Goal: Task Accomplishment & Management: Manage account settings

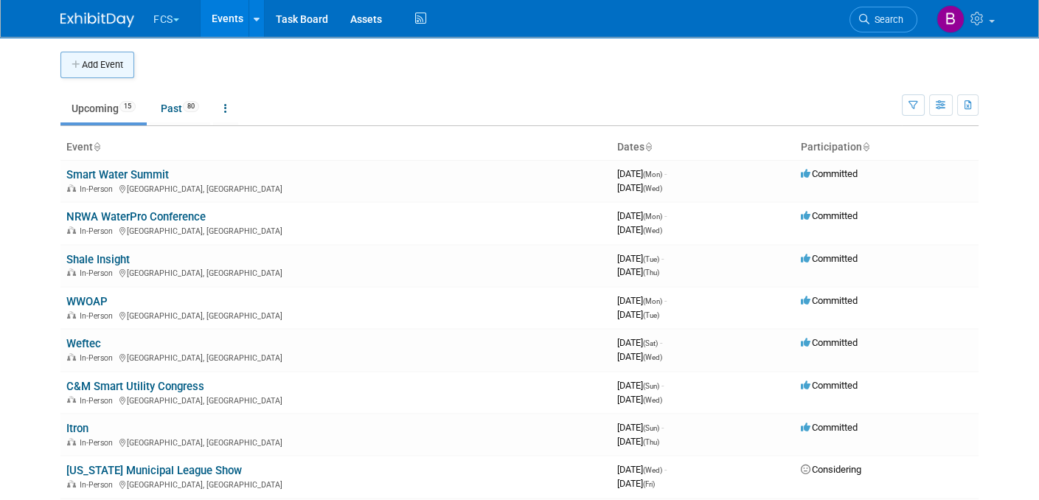
click at [100, 60] on button "Add Event" at bounding box center [97, 65] width 74 height 27
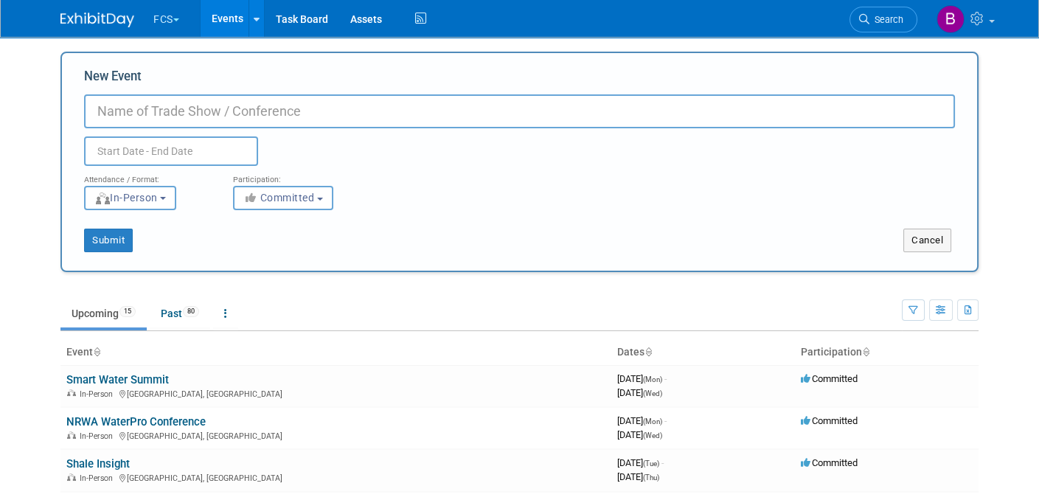
click at [117, 108] on input "New Event" at bounding box center [519, 111] width 871 height 34
type input "Smart Water Summit"
click at [116, 146] on input "text" at bounding box center [171, 150] width 174 height 29
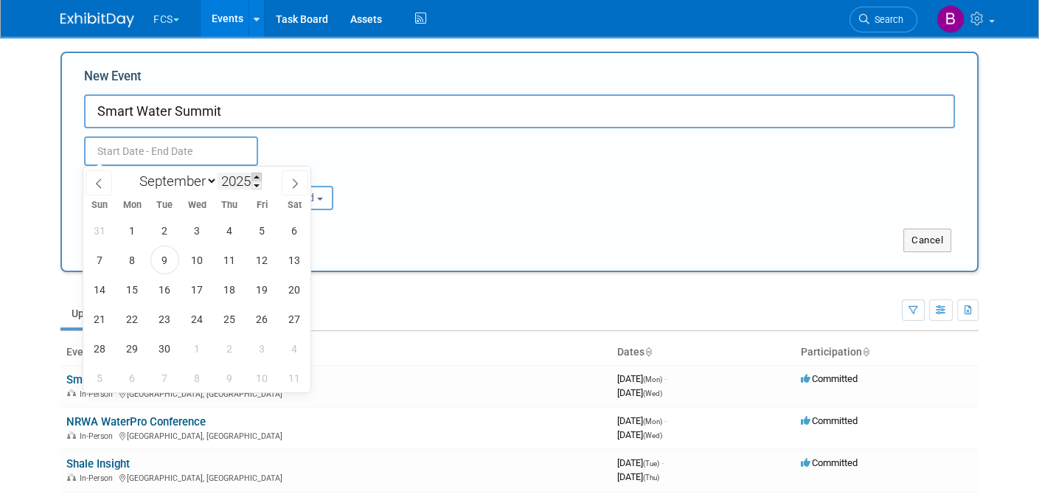
click at [257, 176] on span at bounding box center [256, 177] width 10 height 9
type input "2026"
click at [158, 230] on span "1" at bounding box center [164, 230] width 29 height 29
type input "Sep 1, 2026 to Sep 1, 2026"
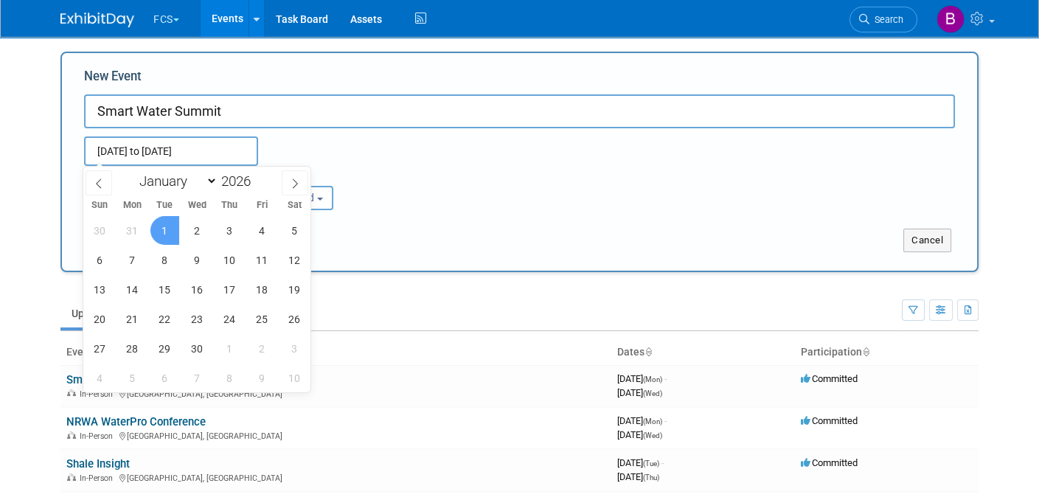
click at [449, 229] on div "Submit Cancel" at bounding box center [519, 241] width 915 height 24
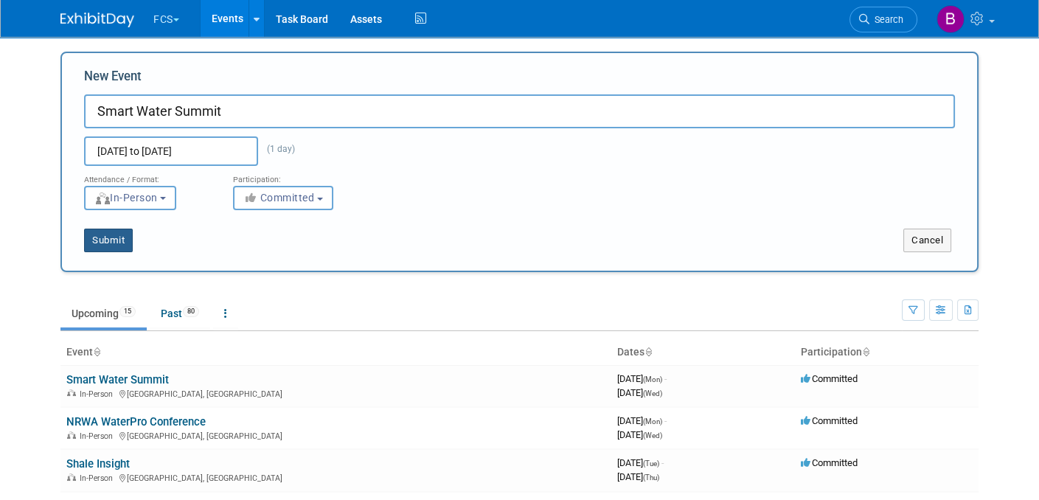
click at [118, 237] on button "Submit" at bounding box center [108, 241] width 49 height 24
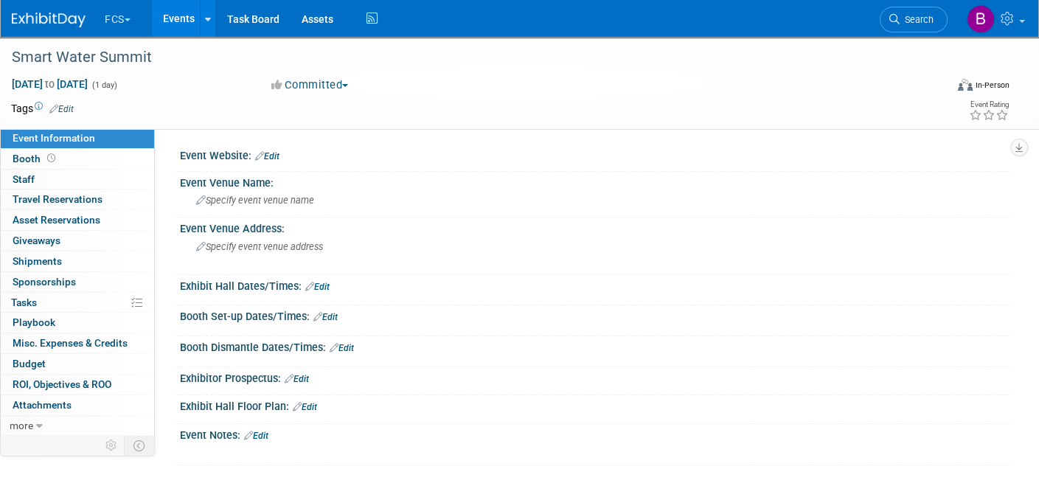
click at [263, 431] on link "Edit" at bounding box center [256, 436] width 24 height 10
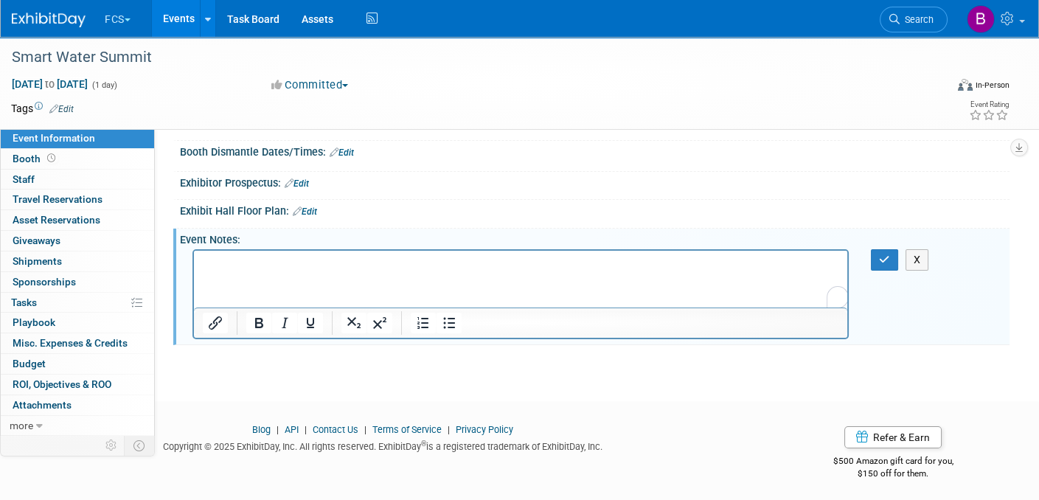
scroll to position [196, 0]
click at [212, 264] on p "To enrich screen reader interactions, please activate Accessibility in Grammarl…" at bounding box center [521, 263] width 636 height 15
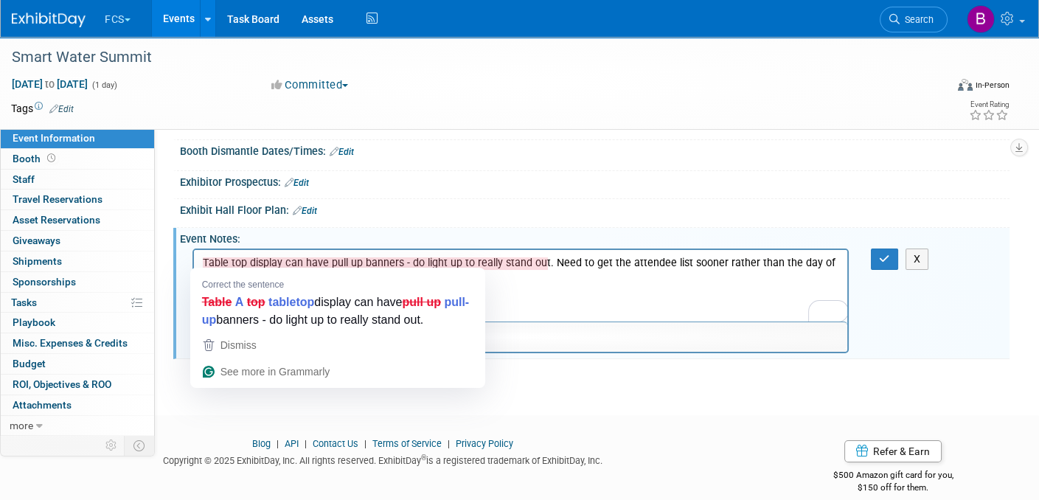
click at [555, 285] on html "Table top display can have pull up banners - do light up to really stand out. N…" at bounding box center [520, 267] width 653 height 35
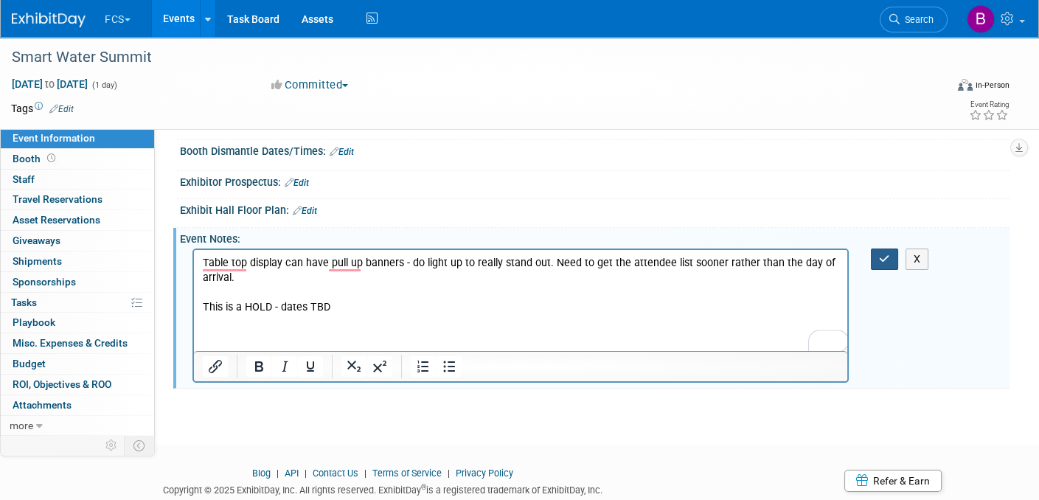
click at [883, 254] on icon "button" at bounding box center [884, 259] width 11 height 10
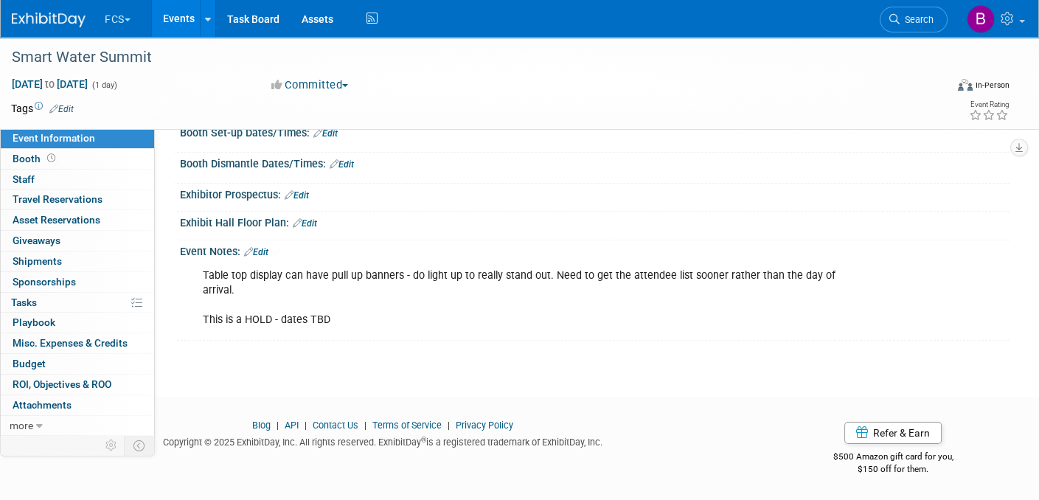
scroll to position [180, 0]
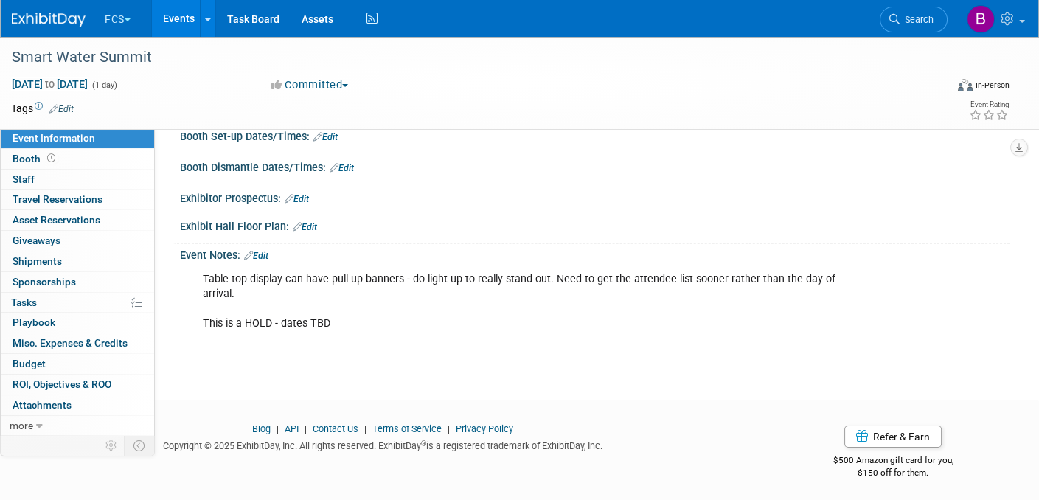
click at [639, 363] on div "Smart Water Summit Sep 1, 2026 to Sep 1, 2026 (1 day) Sep 1, 2026 to Sep 1, 202…" at bounding box center [519, 115] width 1039 height 517
click at [44, 10] on link at bounding box center [57, 13] width 91 height 12
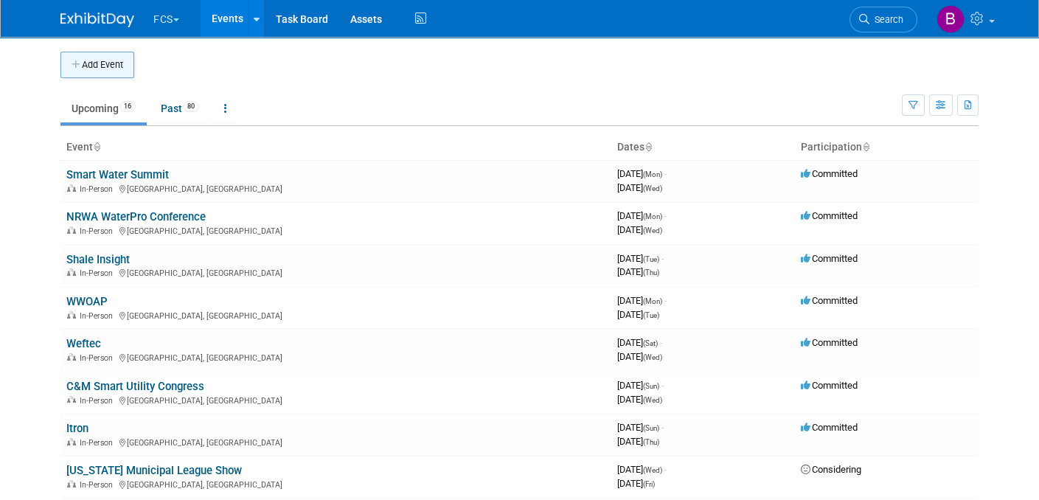
click at [95, 58] on button "Add Event" at bounding box center [97, 65] width 74 height 27
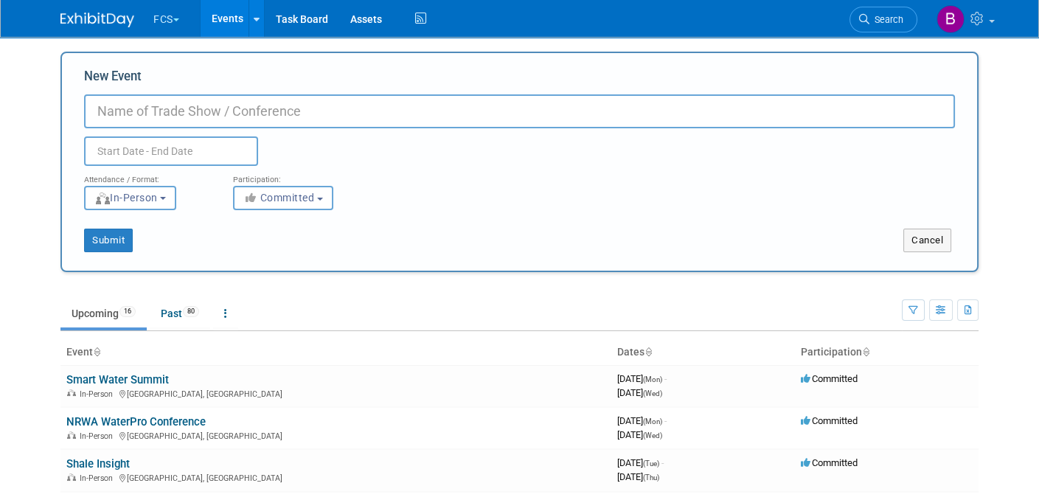
click at [120, 112] on input "New Event" at bounding box center [519, 111] width 871 height 34
type input "ACE 2026"
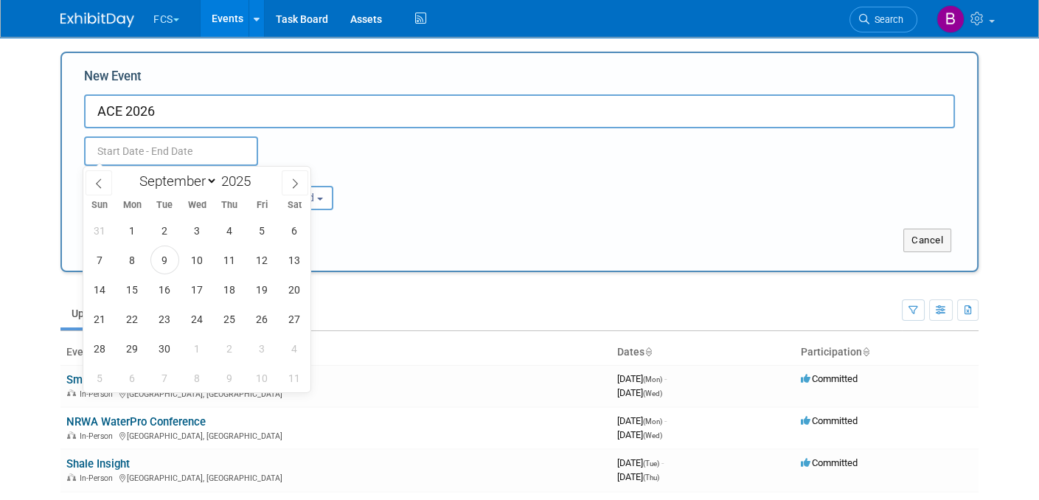
click at [111, 159] on input "text" at bounding box center [171, 150] width 174 height 29
click at [94, 185] on icon at bounding box center [99, 183] width 10 height 10
select select "5"
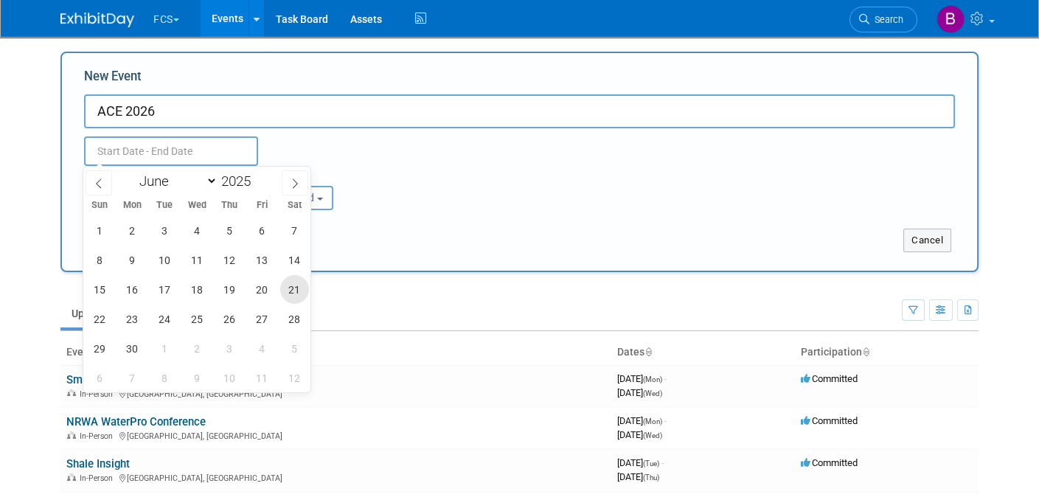
click at [292, 289] on span "21" at bounding box center [294, 289] width 29 height 29
click at [166, 316] on span "24" at bounding box center [164, 319] width 29 height 29
type input "[DATE] to [DATE]"
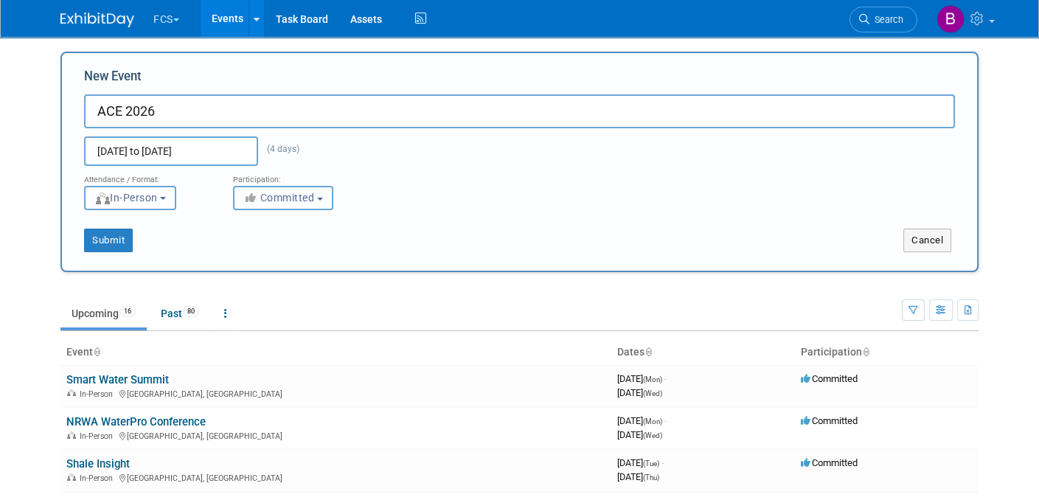
click at [320, 200] on button "Committed" at bounding box center [283, 198] width 100 height 24
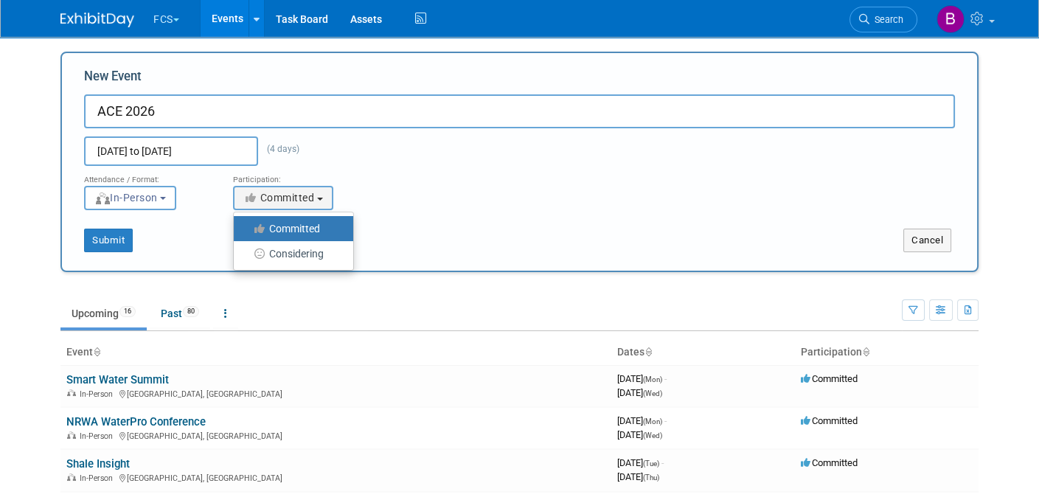
click at [304, 226] on label "Committed" at bounding box center [289, 228] width 97 height 19
click at [247, 226] on input "Committed" at bounding box center [242, 229] width 10 height 10
click at [181, 236] on div "Submit" at bounding box center [252, 241] width 381 height 24
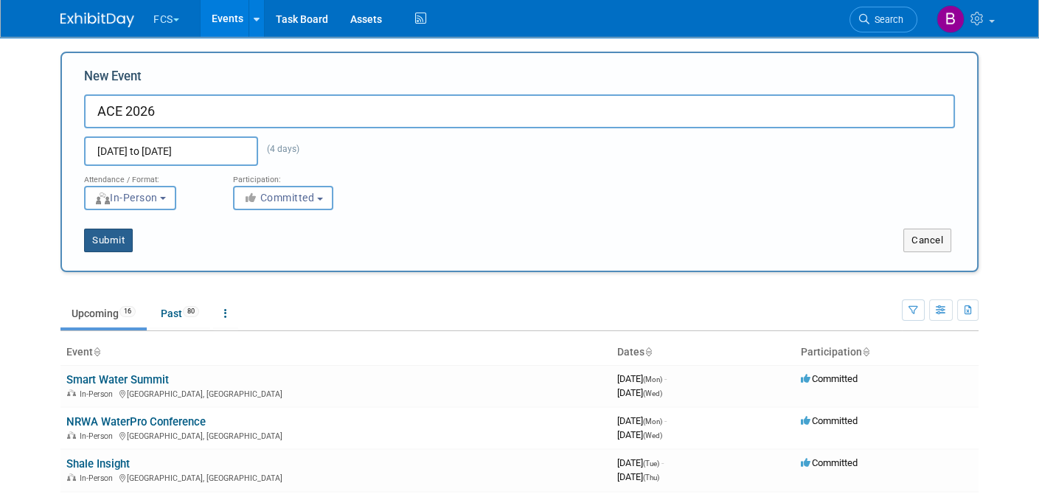
click at [105, 239] on button "Submit" at bounding box center [108, 241] width 49 height 24
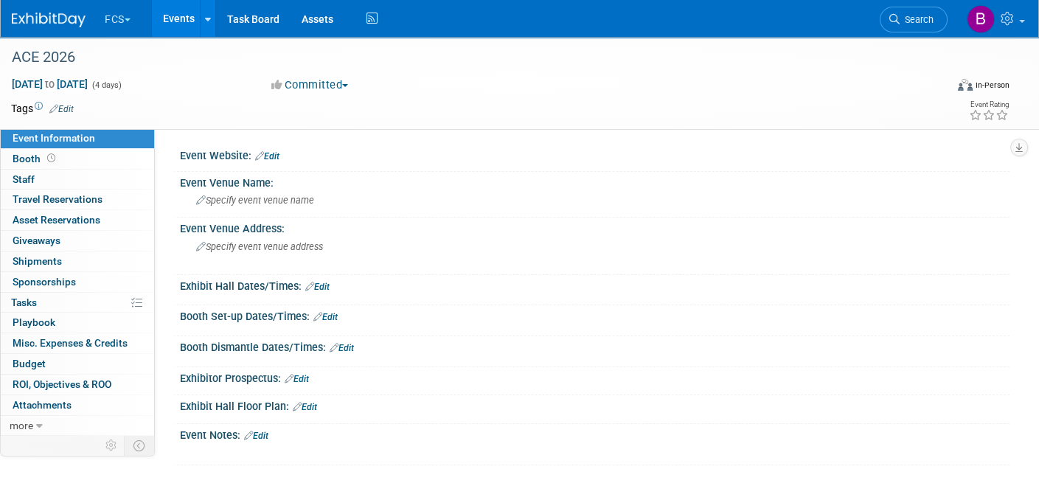
click at [276, 153] on link "Edit" at bounding box center [267, 156] width 24 height 10
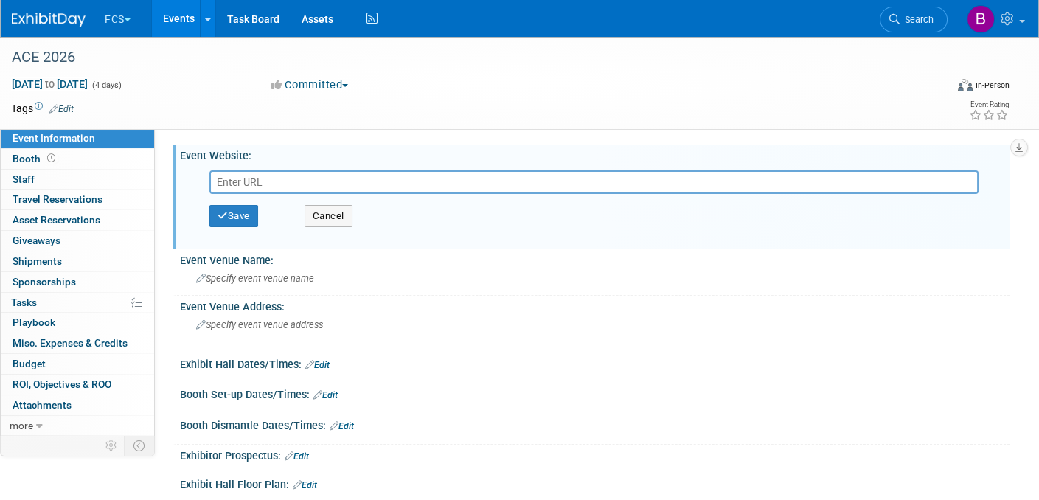
click at [253, 182] on input "text" at bounding box center [593, 182] width 769 height 24
paste input "[URL][DOMAIN_NAME]"
type input "[URL][DOMAIN_NAME]"
click at [240, 219] on button "Save" at bounding box center [233, 216] width 49 height 22
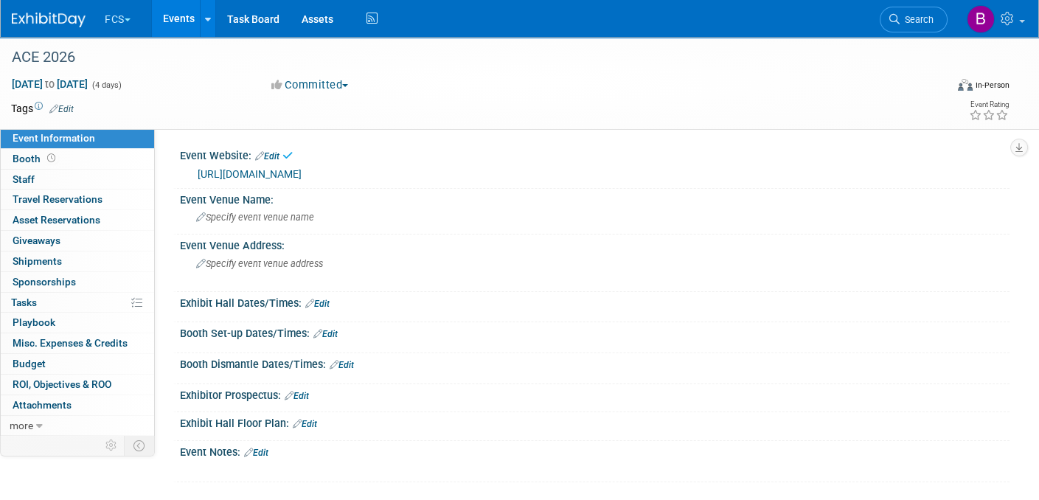
scroll to position [138, 0]
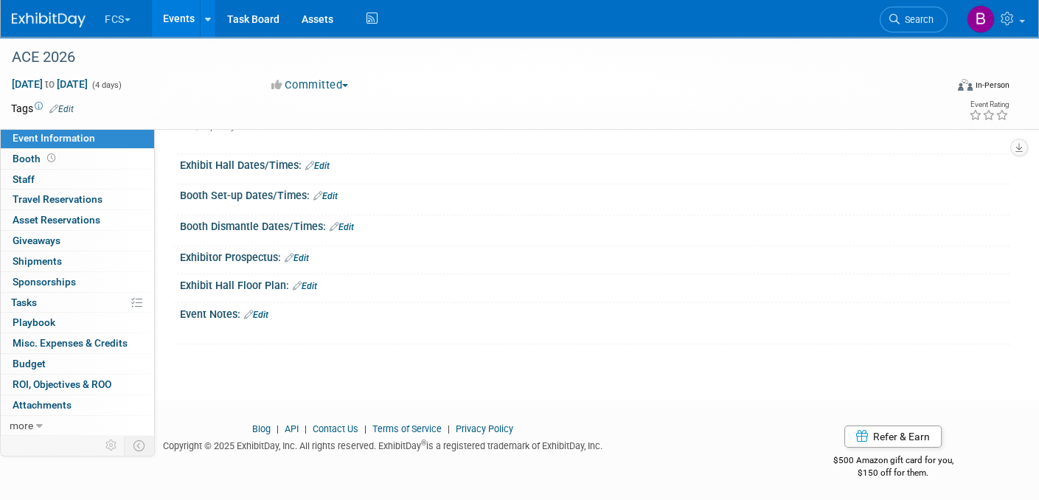
click at [257, 315] on link "Edit" at bounding box center [256, 315] width 24 height 10
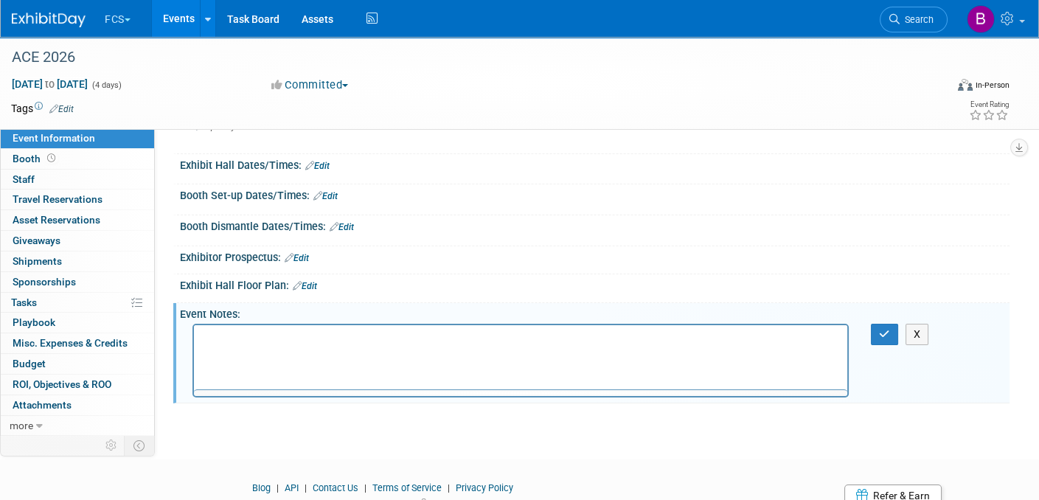
scroll to position [0, 0]
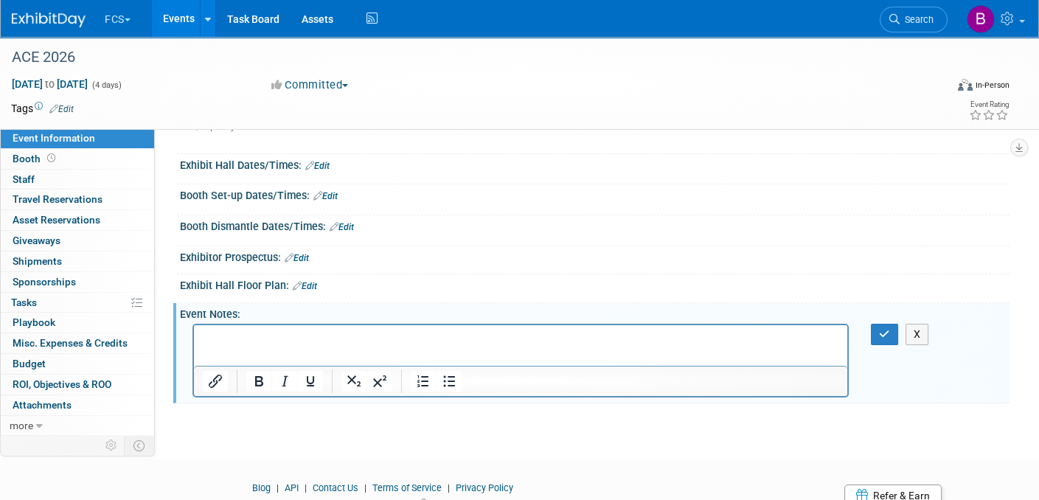
click at [226, 335] on p "Rich Text Area. Press ALT-0 for help." at bounding box center [521, 338] width 636 height 15
click at [877, 333] on button "button" at bounding box center [884, 334] width 27 height 21
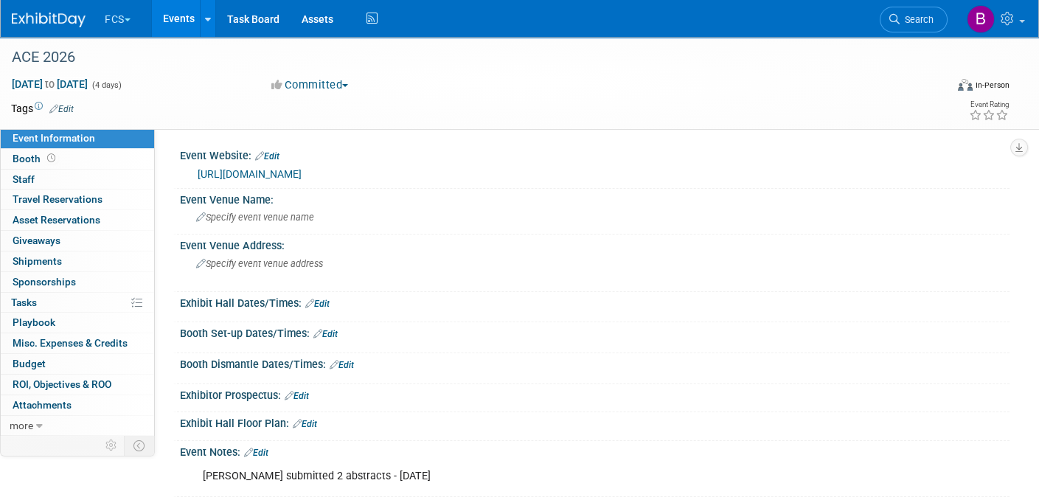
click at [172, 13] on link "Events" at bounding box center [179, 18] width 54 height 37
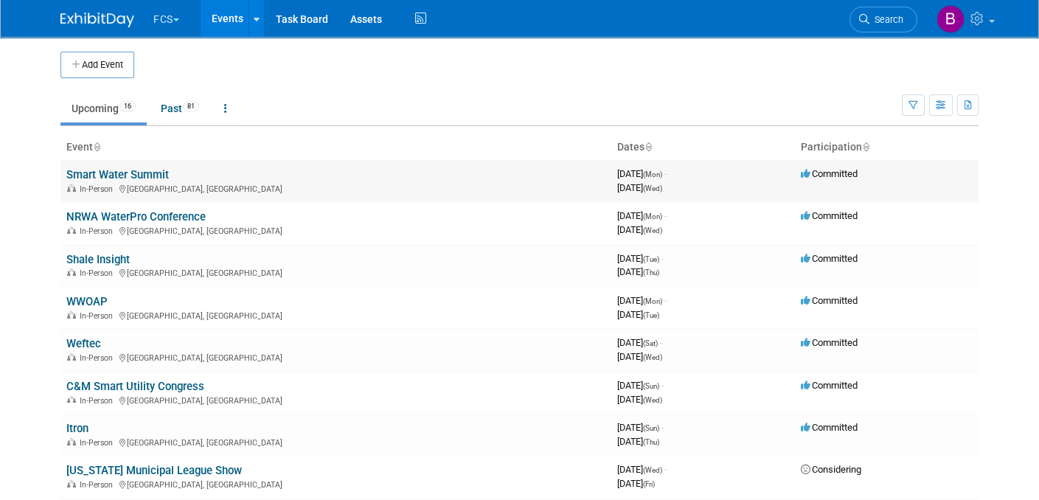
click at [145, 174] on link "Smart Water Summit" at bounding box center [117, 174] width 103 height 13
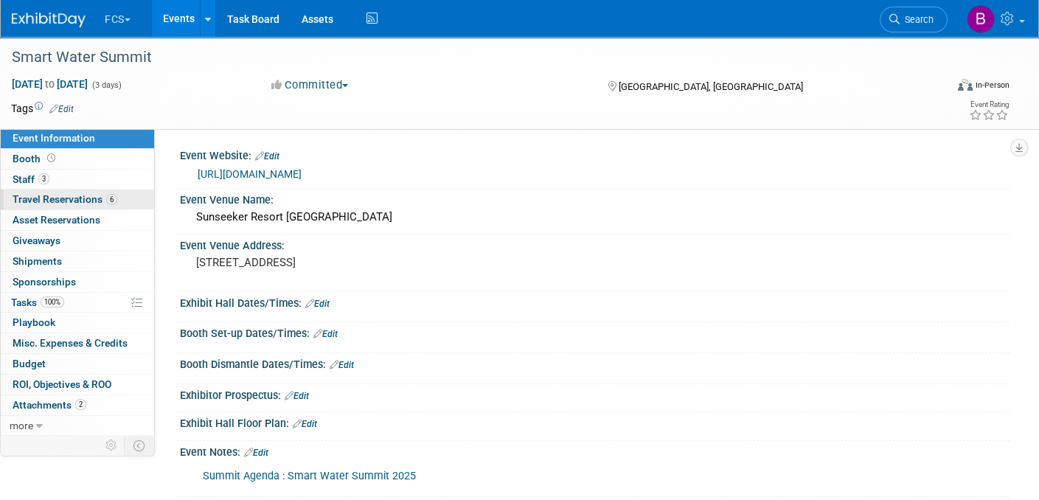
click at [34, 198] on span "Travel Reservations 6" at bounding box center [65, 199] width 105 height 12
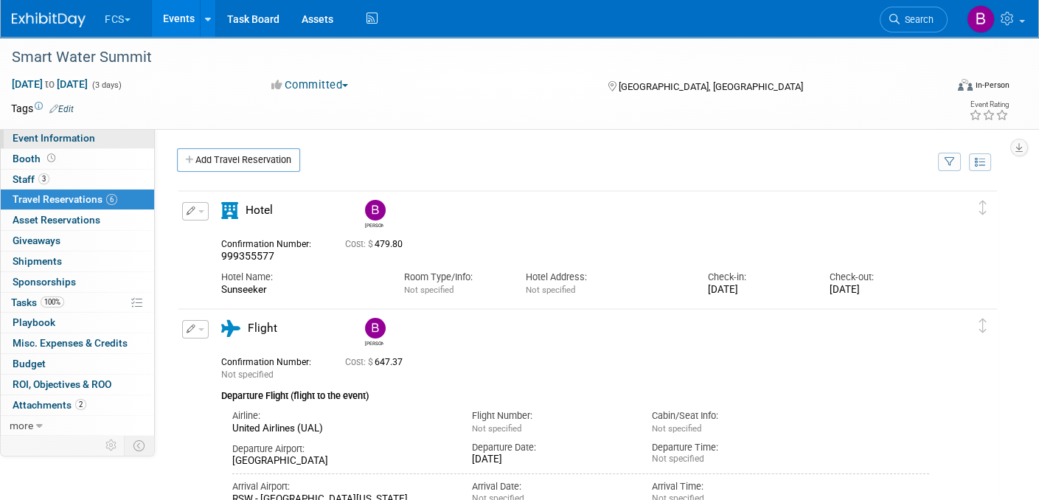
click at [85, 136] on span "Event Information" at bounding box center [54, 138] width 83 height 12
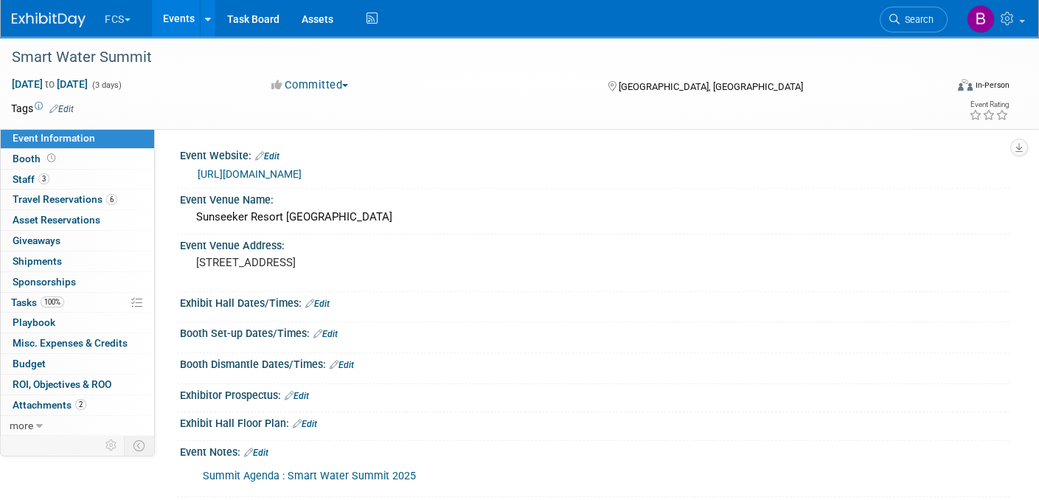
click at [255, 170] on link "https://www.smartwatersummit.com/" at bounding box center [250, 174] width 104 height 12
